Goal: Information Seeking & Learning: Learn about a topic

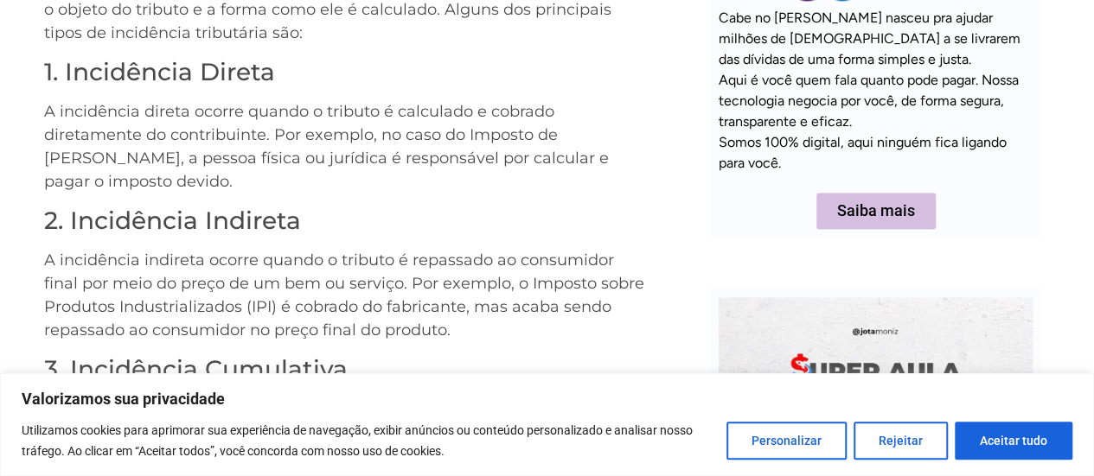
drag, startPoint x: 46, startPoint y: 80, endPoint x: 506, endPoint y: 452, distance: 591.9
click at [507, 456] on body "Valorizamos sua privacidade Utilizamos cookies para aprimorar sua experiência d…" at bounding box center [547, 404] width 1094 height 3310
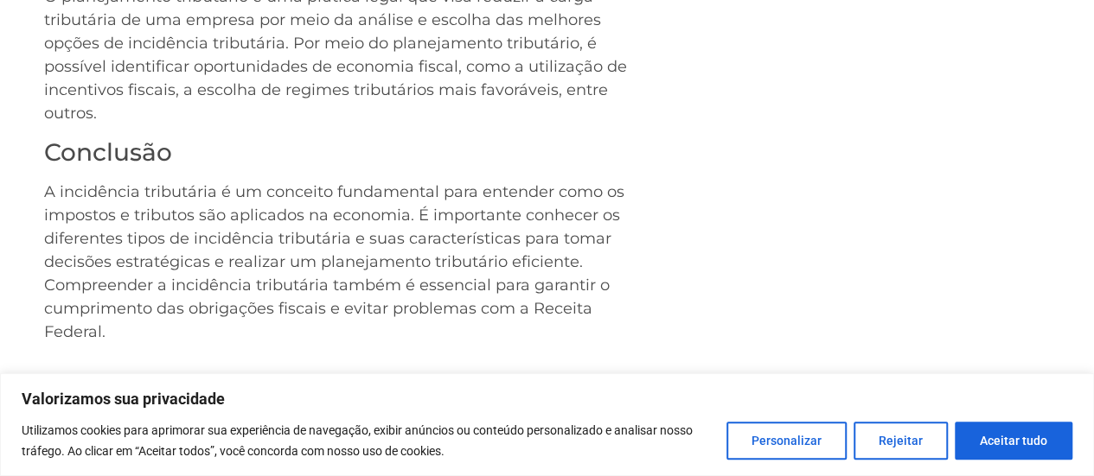
scroll to position [2474, 0]
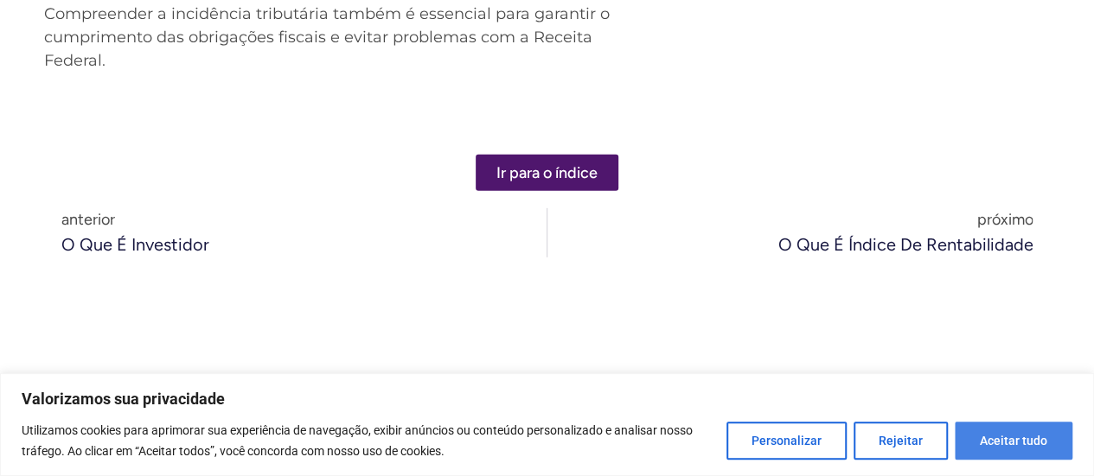
click at [1022, 430] on button "Aceitar tudo" at bounding box center [1013, 441] width 118 height 38
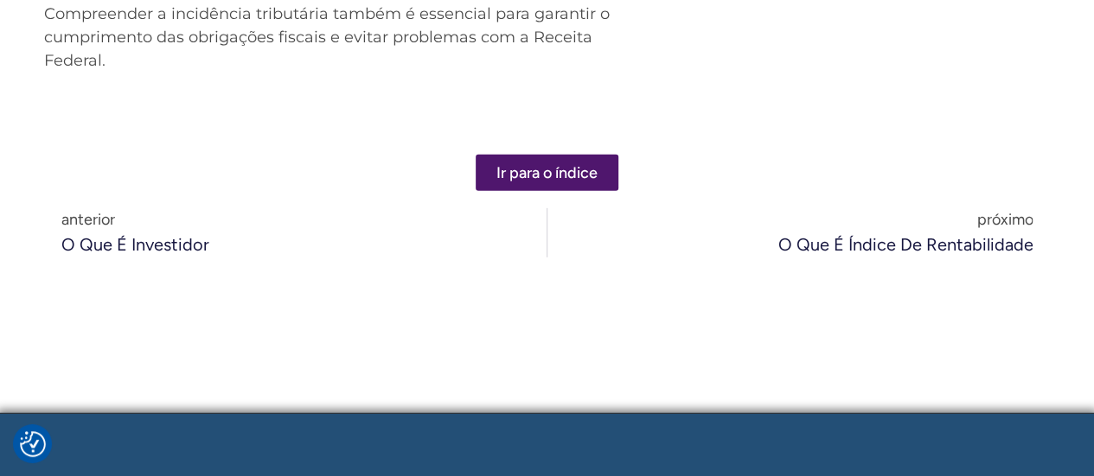
checkbox input "true"
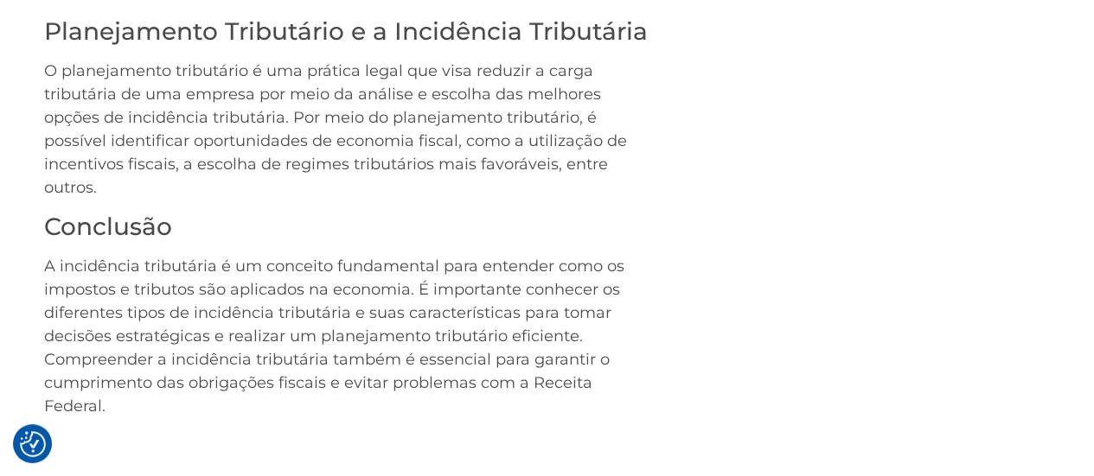
scroll to position [2042, 0]
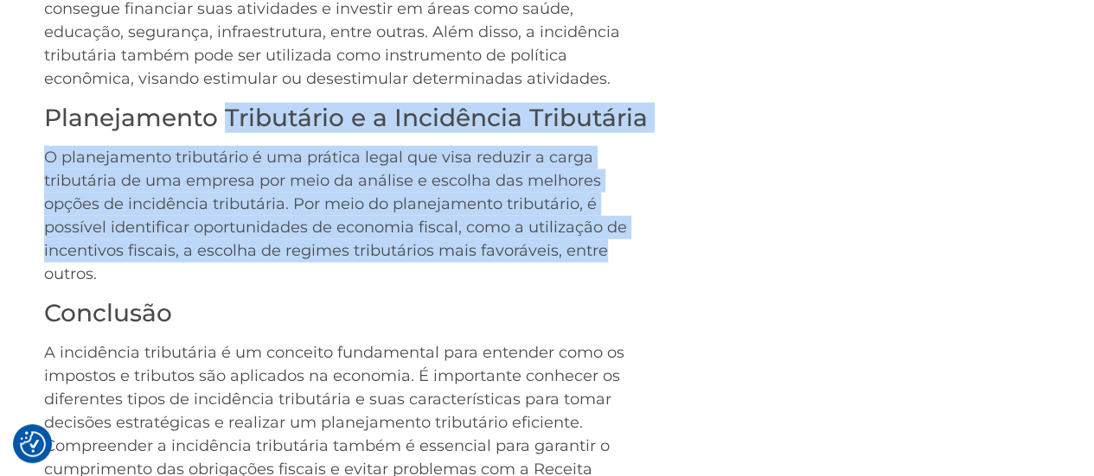
drag, startPoint x: 605, startPoint y: 233, endPoint x: 211, endPoint y: 106, distance: 414.2
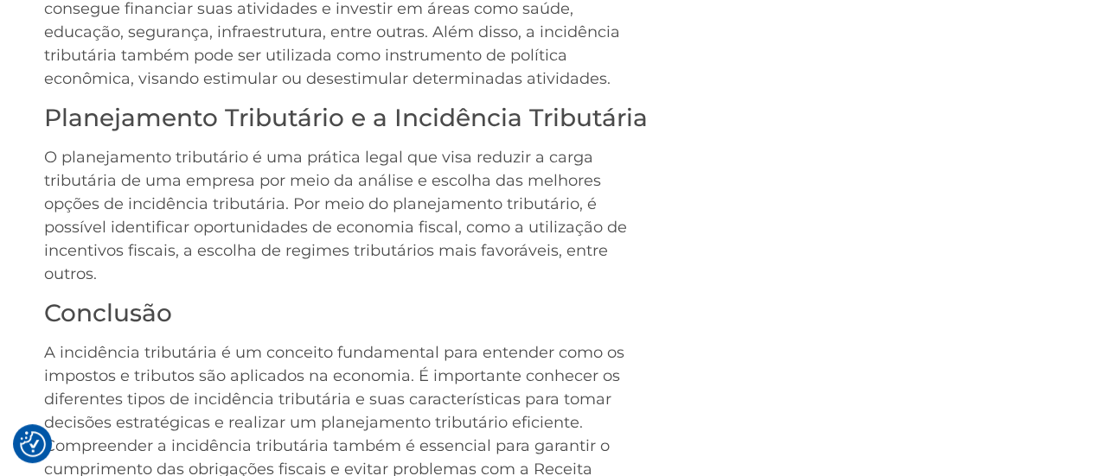
click at [147, 262] on p "O planejamento tributário é uma prática legal que visa reduzir a carga tributár…" at bounding box center [346, 216] width 605 height 140
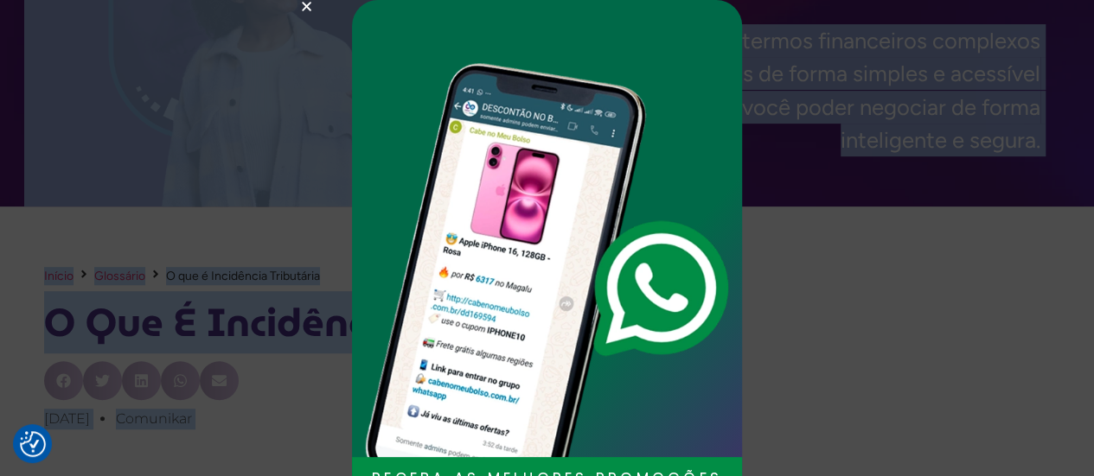
scroll to position [0, 0]
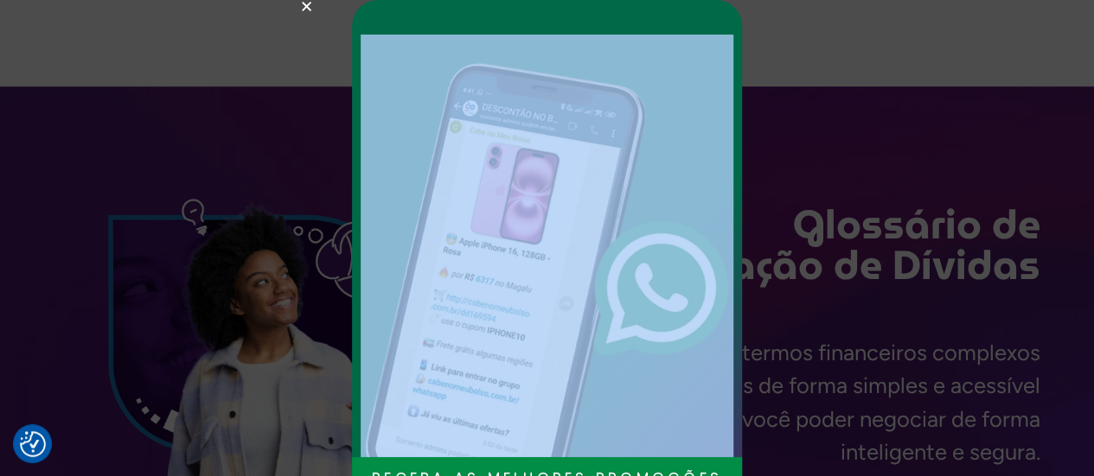
drag, startPoint x: 145, startPoint y: 253, endPoint x: 63, endPoint y: 147, distance: 134.4
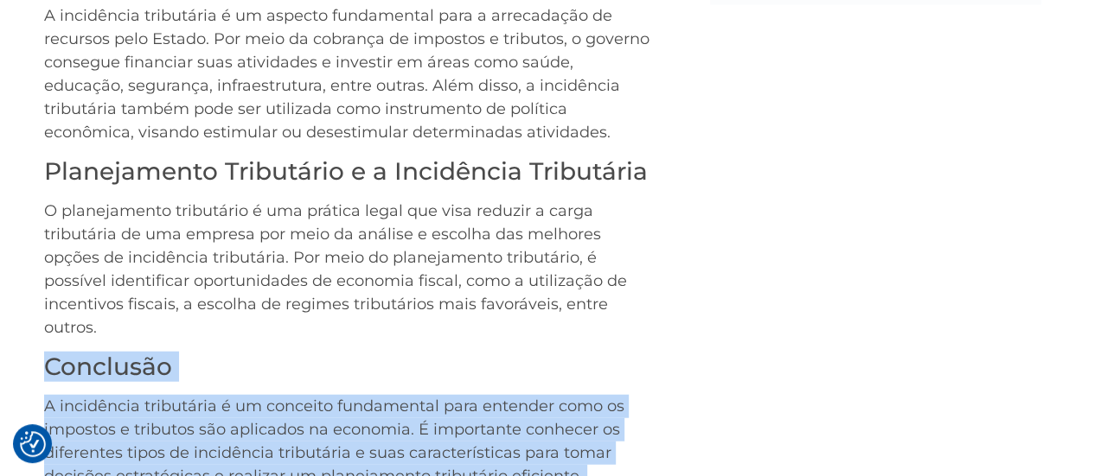
scroll to position [2161, 0]
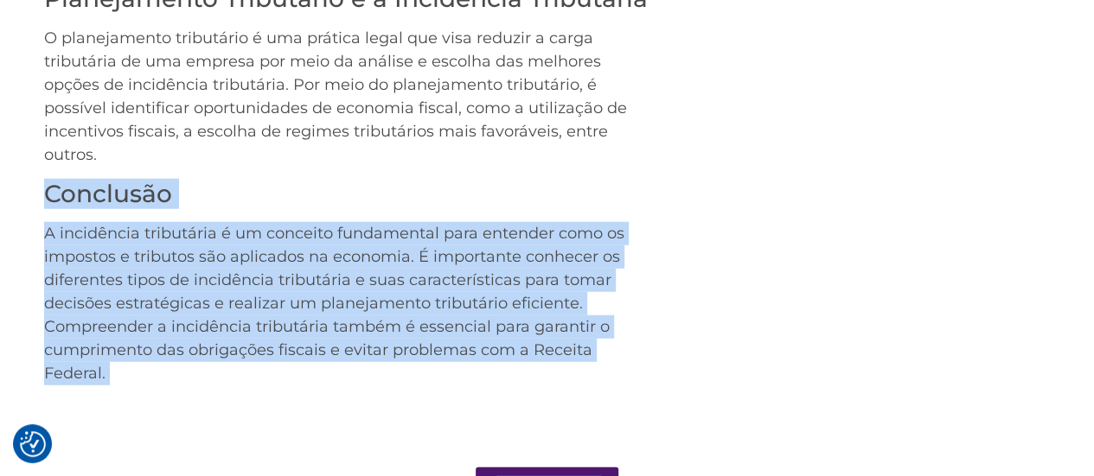
click at [204, 180] on h3 "Conclusão" at bounding box center [346, 194] width 605 height 29
click at [114, 125] on p "O planejamento tributário é uma prática legal que visa reduzir a carga tributár…" at bounding box center [346, 97] width 605 height 140
click at [276, 239] on p "A incidência tributária é um conceito fundamental para entender como os imposto…" at bounding box center [346, 303] width 605 height 163
click at [562, 143] on p "O planejamento tributário é uma prática legal que visa reduzir a carga tributár…" at bounding box center [346, 97] width 605 height 140
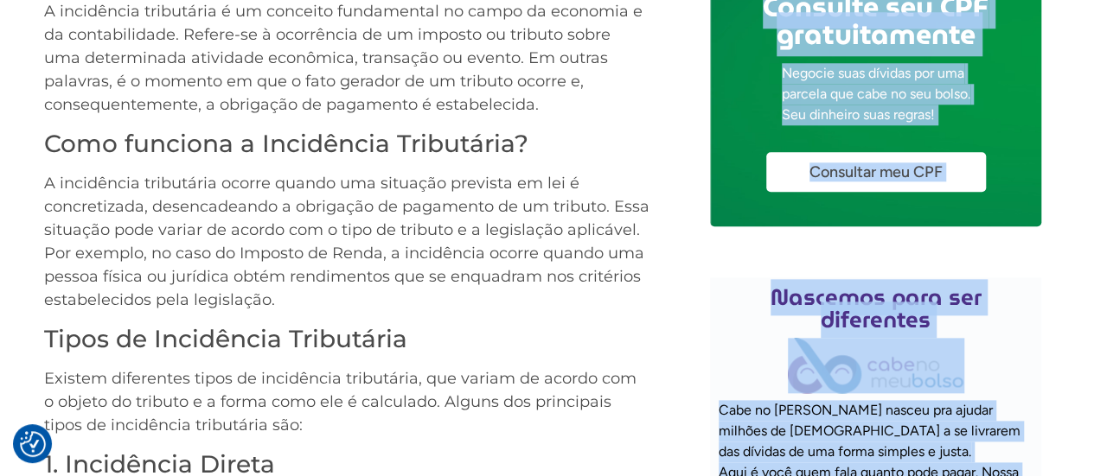
scroll to position [951, 0]
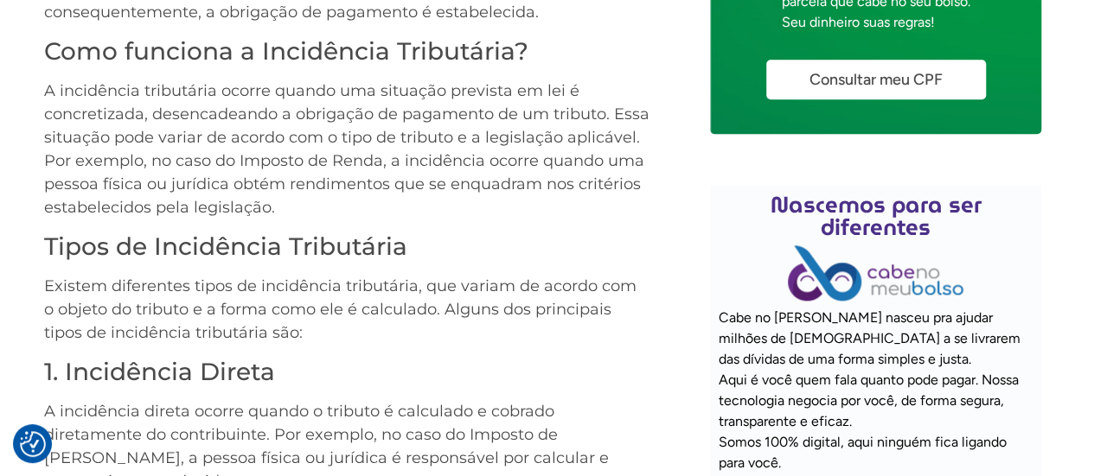
click at [141, 100] on p "A incidência tributária ocorre quando uma situação prevista em lei é concretiza…" at bounding box center [346, 150] width 605 height 140
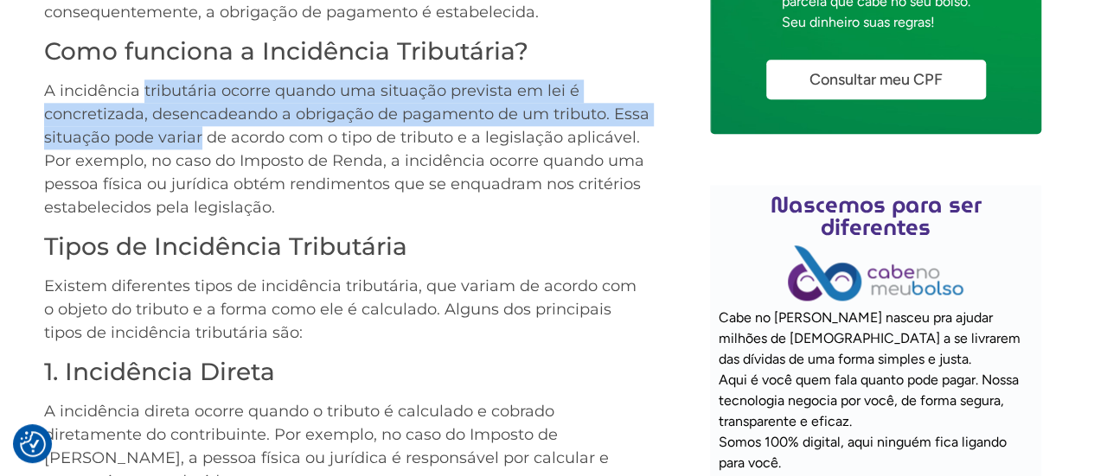
drag, startPoint x: 141, startPoint y: 100, endPoint x: 161, endPoint y: 144, distance: 48.4
click at [161, 144] on p "A incidência tributária ocorre quando uma situação prevista em lei é concretiza…" at bounding box center [346, 150] width 605 height 140
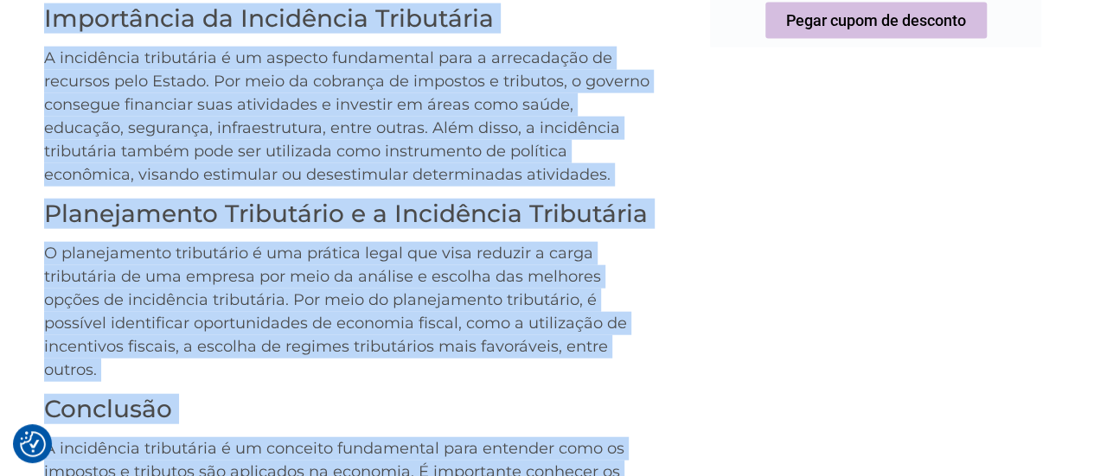
scroll to position [2031, 0]
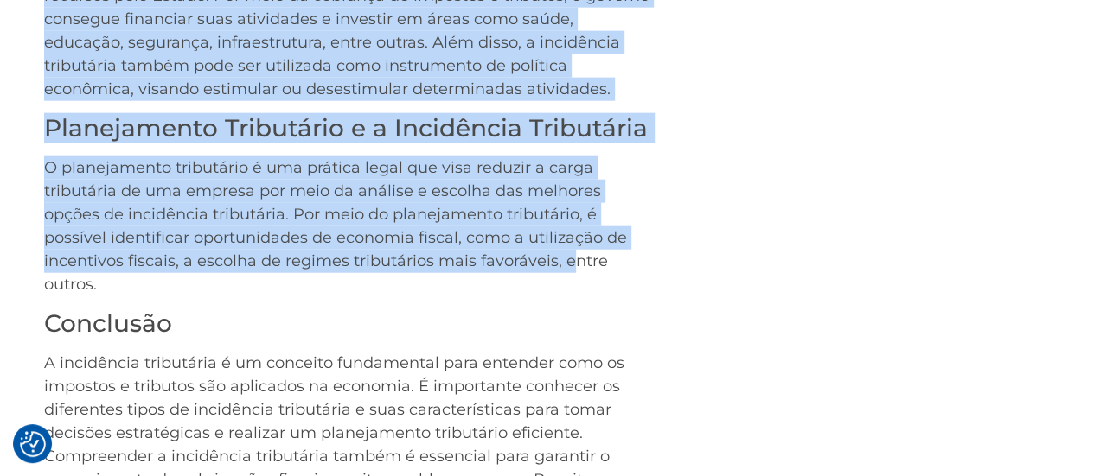
drag, startPoint x: 48, startPoint y: 135, endPoint x: 571, endPoint y: 244, distance: 533.4
copy div "L ips d Sitametcon Adipiscing? E seddoeiusm temporinci u la etdolore magnaaliqu…"
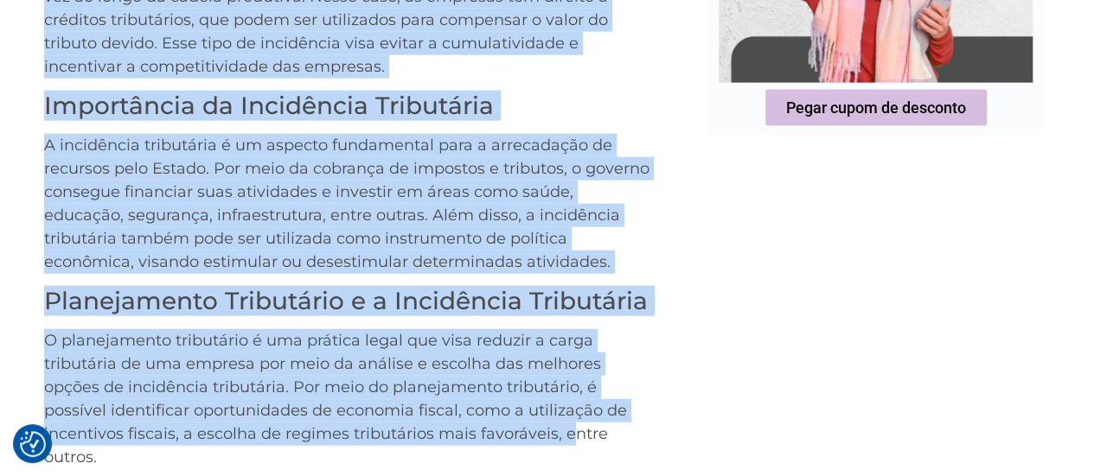
scroll to position [1426, 0]
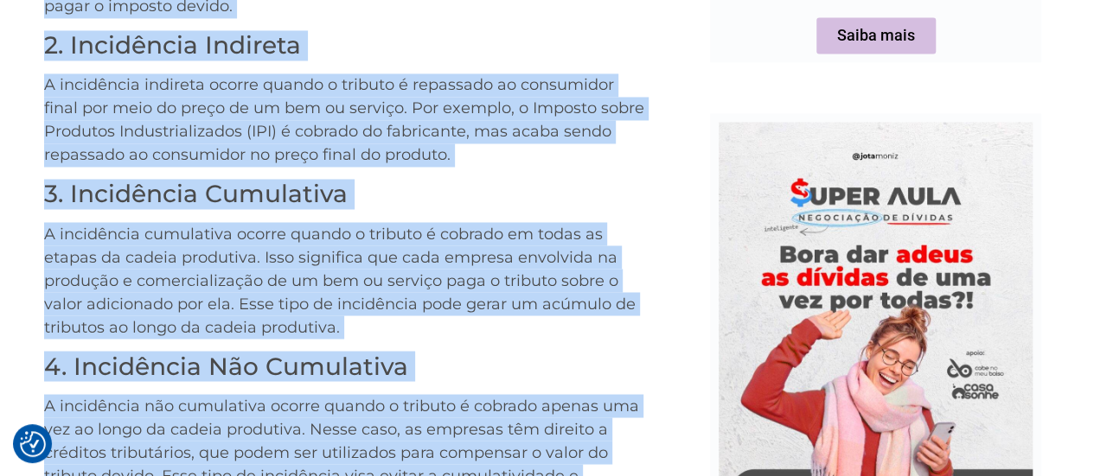
click at [355, 125] on p "A incidência indireta ocorre quando o tributo é repassado ao consumidor final p…" at bounding box center [346, 119] width 605 height 93
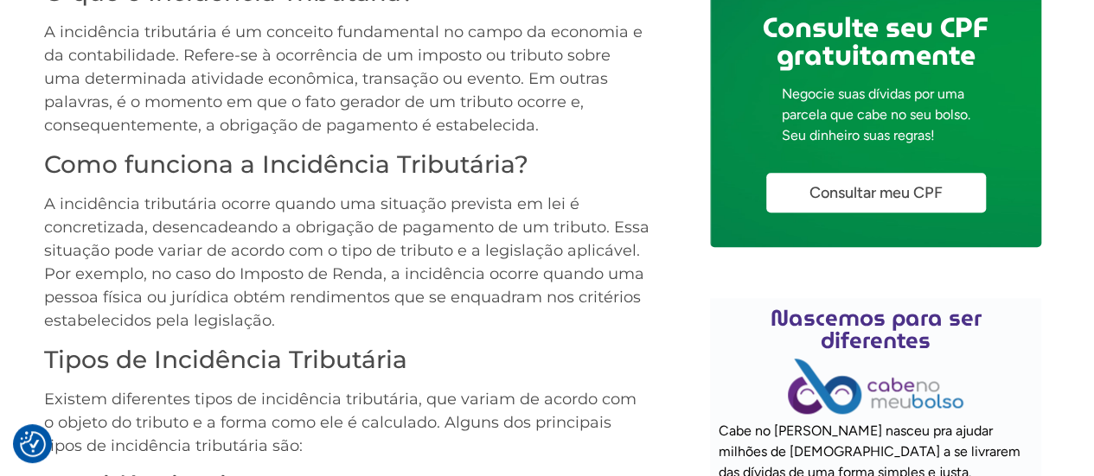
scroll to position [908, 0]
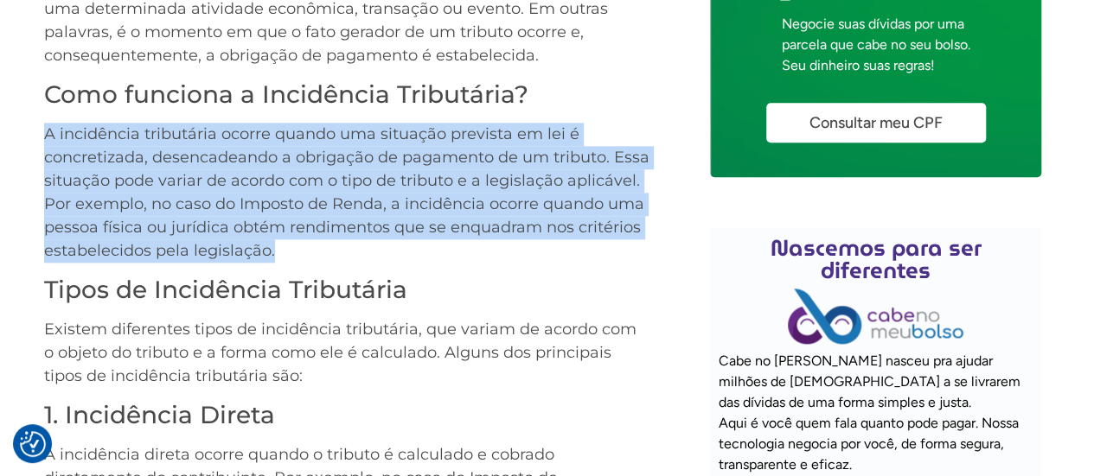
drag, startPoint x: 278, startPoint y: 245, endPoint x: 0, endPoint y: 136, distance: 298.9
copy p "A incidência tributária ocorre quando uma situação prevista em lei é concretiza…"
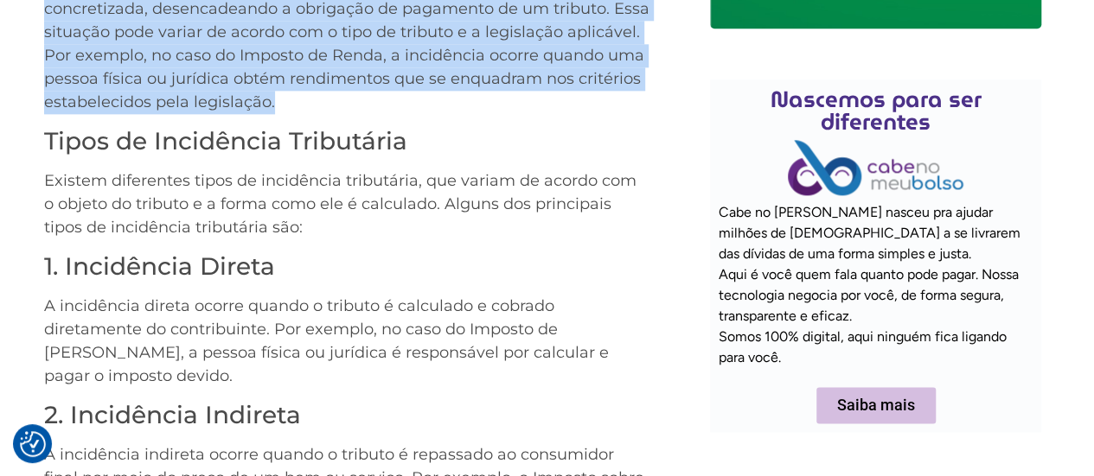
scroll to position [1081, 0]
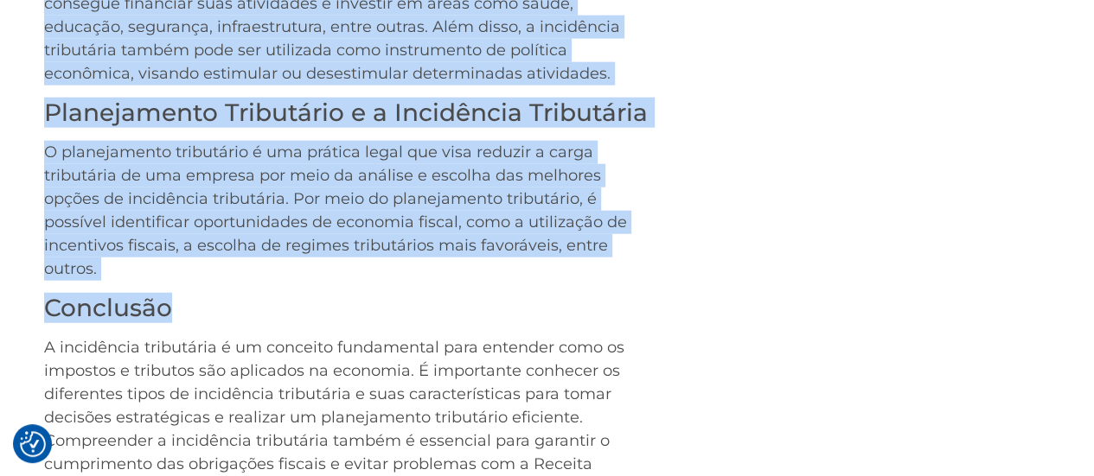
drag, startPoint x: 40, startPoint y: 106, endPoint x: 303, endPoint y: 225, distance: 288.3
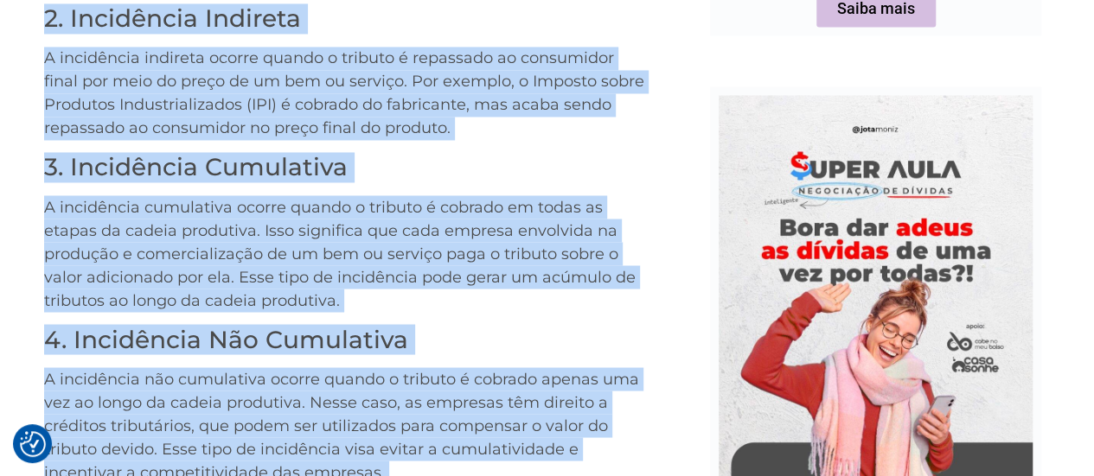
scroll to position [1269, 0]
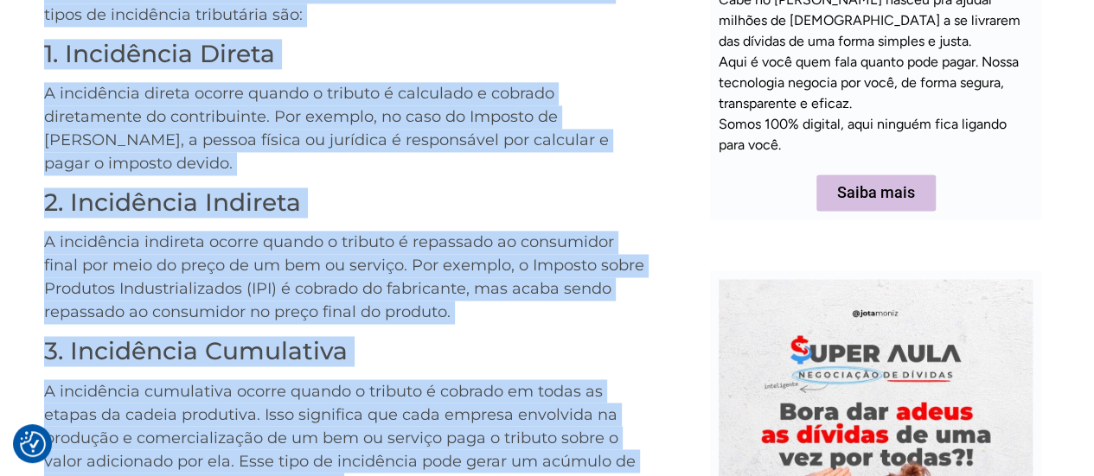
click at [307, 258] on p "A incidência indireta ocorre quando o tributo é repassado ao consumidor final p…" at bounding box center [346, 277] width 605 height 93
click at [462, 342] on h3 "3. Incidência Cumulativa" at bounding box center [346, 351] width 605 height 29
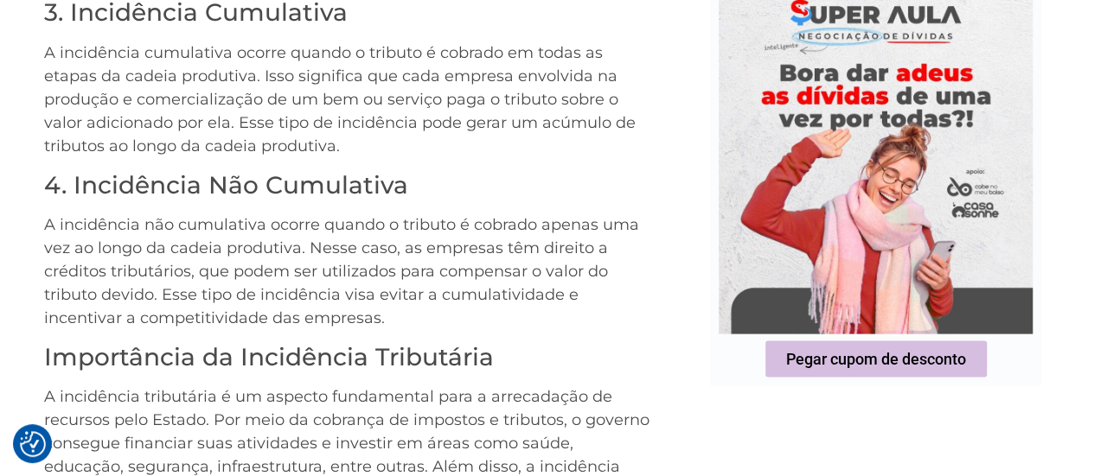
scroll to position [1615, 0]
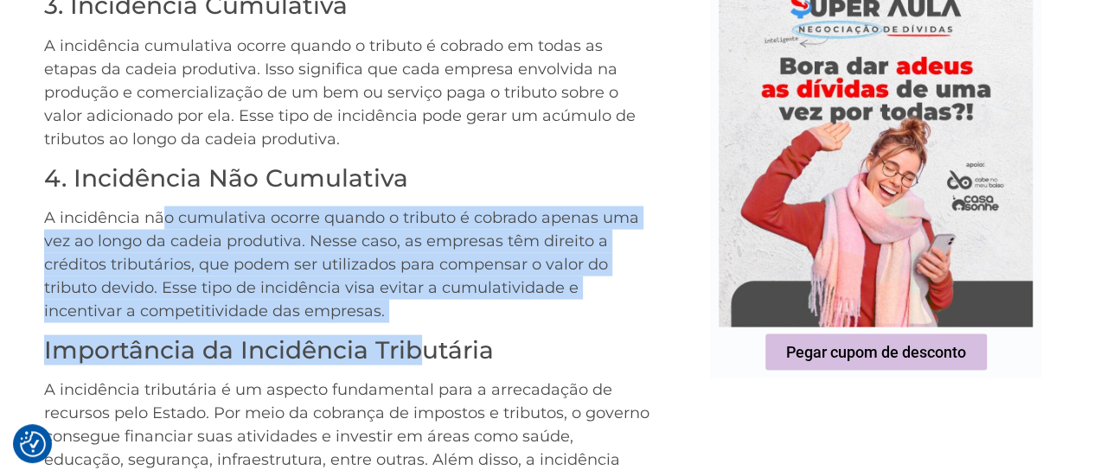
drag, startPoint x: 411, startPoint y: 309, endPoint x: 163, endPoint y: 177, distance: 281.5
click at [163, 177] on div "O que é Incidência Tributária? A incidência tributária é um conceito fundamenta…" at bounding box center [346, 67] width 605 height 1756
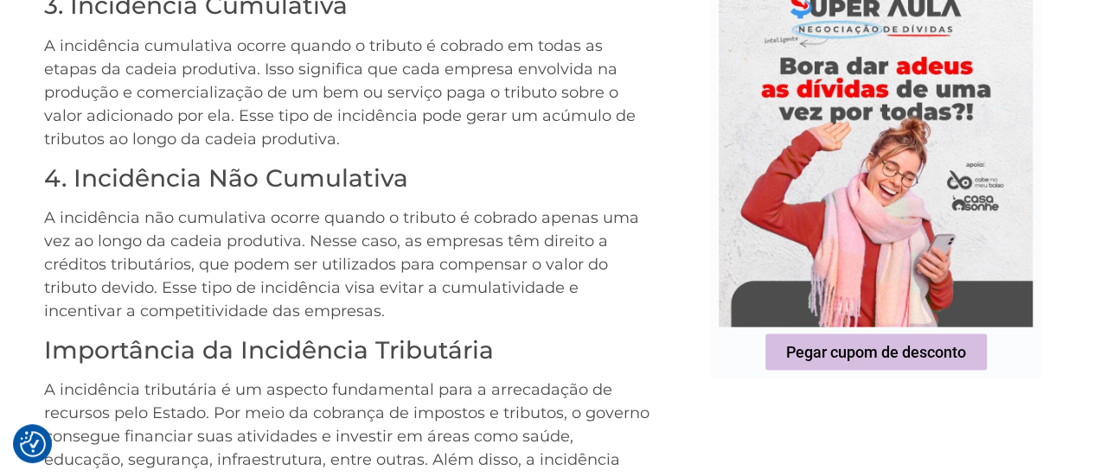
click at [496, 335] on h3 "Importância da Incidência Tributária" at bounding box center [346, 349] width 605 height 29
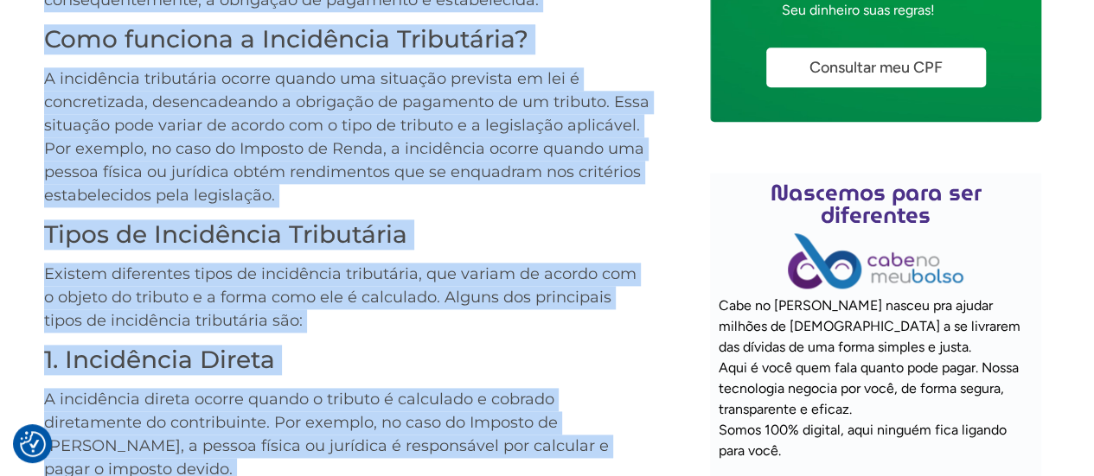
scroll to position [805, 0]
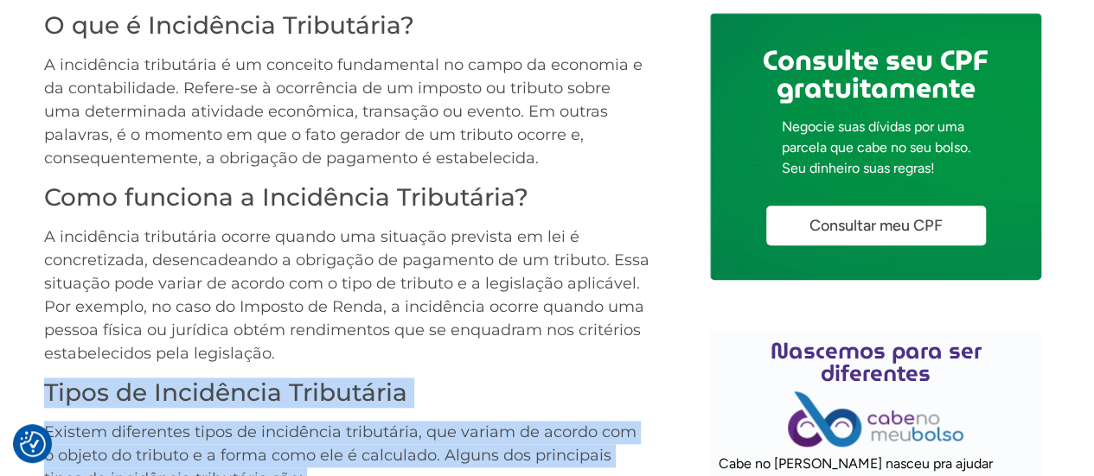
drag, startPoint x: 405, startPoint y: 283, endPoint x: 0, endPoint y: 380, distance: 416.0
copy div "Lorem ip Dolorsitam Consectetu Adipisc elitseddoe tempo in utlaboreet doloremag…"
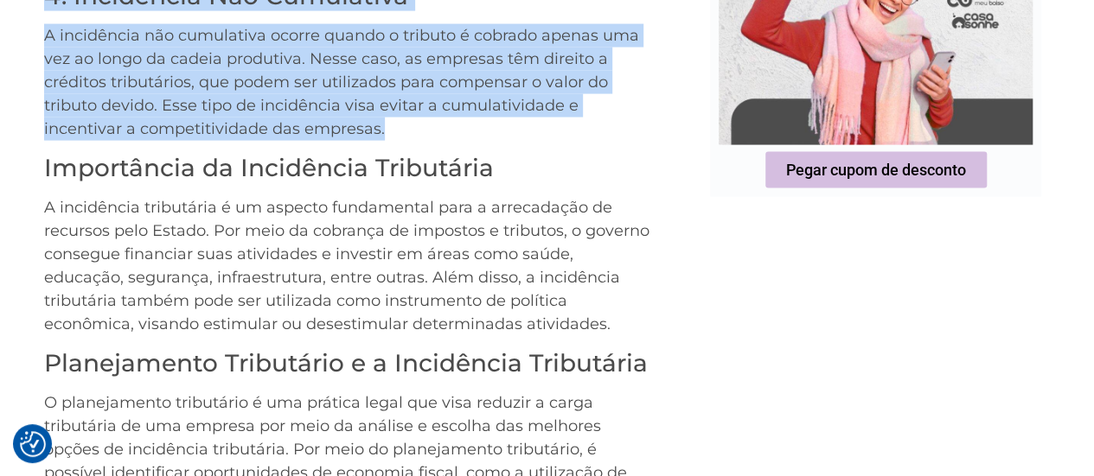
scroll to position [1756, 0]
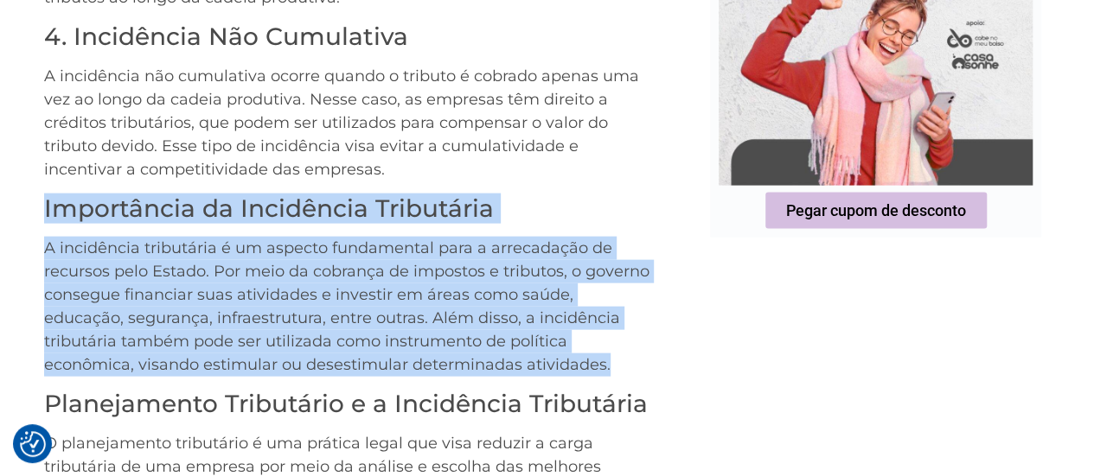
drag, startPoint x: 614, startPoint y: 345, endPoint x: 38, endPoint y: 182, distance: 598.2
copy div "Importância da Incidência Tributária A incidência tributária é um aspecto funda…"
